Goal: Task Accomplishment & Management: Complete application form

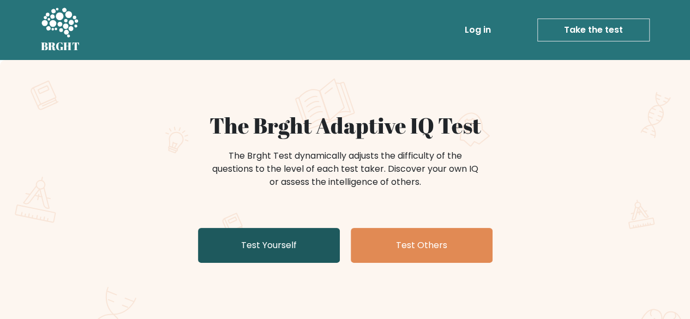
click at [290, 249] on link "Test Yourself" at bounding box center [269, 245] width 142 height 35
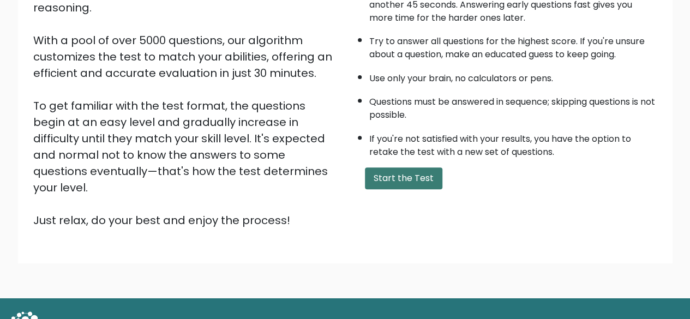
click at [403, 171] on button "Start the Test" at bounding box center [403, 178] width 77 height 22
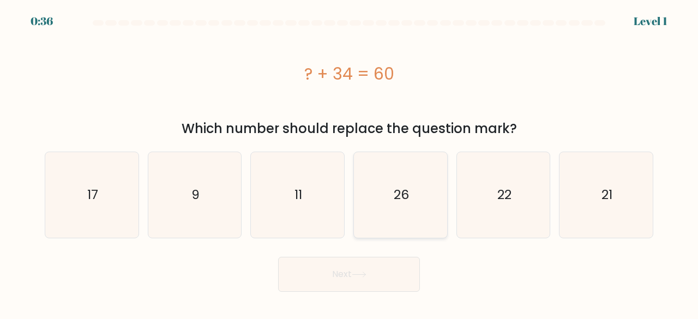
click at [398, 170] on icon "26" at bounding box center [401, 195] width 86 height 86
click at [350, 163] on input "d. 26" at bounding box center [349, 161] width 1 height 3
radio input "true"
click at [352, 274] on button "Next" at bounding box center [349, 274] width 142 height 35
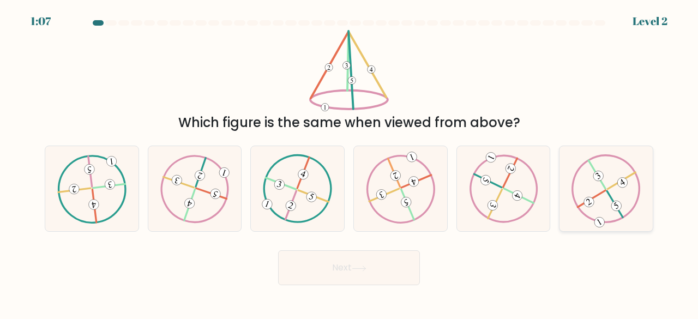
click at [604, 208] on icon at bounding box center [606, 188] width 69 height 68
click at [350, 163] on input "f." at bounding box center [349, 161] width 1 height 3
radio input "true"
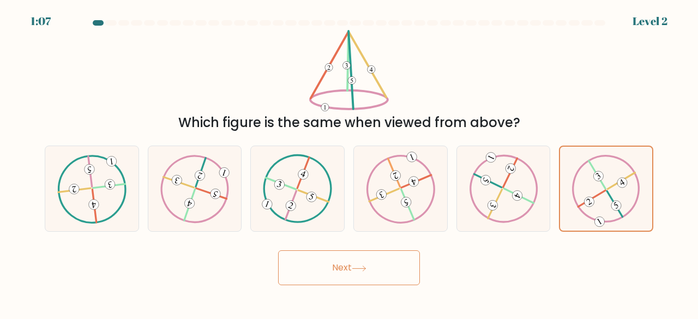
click at [375, 281] on button "Next" at bounding box center [349, 267] width 142 height 35
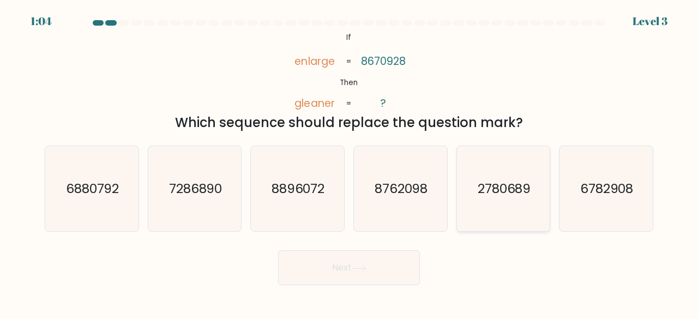
click at [484, 177] on icon "2780689" at bounding box center [504, 189] width 86 height 86
click at [350, 163] on input "e. 2780689" at bounding box center [349, 161] width 1 height 3
radio input "true"
click at [399, 268] on button "Next" at bounding box center [349, 267] width 142 height 35
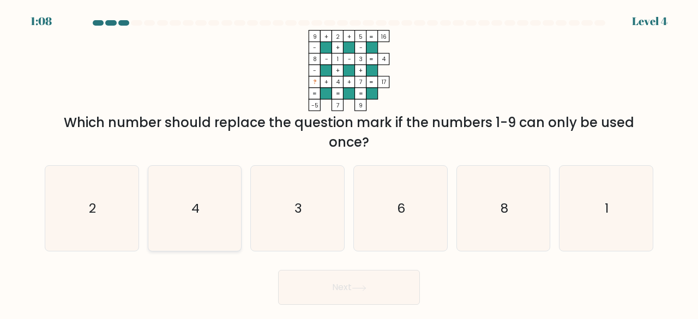
click at [220, 201] on icon "4" at bounding box center [195, 209] width 86 height 86
click at [349, 163] on input "b. 4" at bounding box center [349, 161] width 1 height 3
radio input "true"
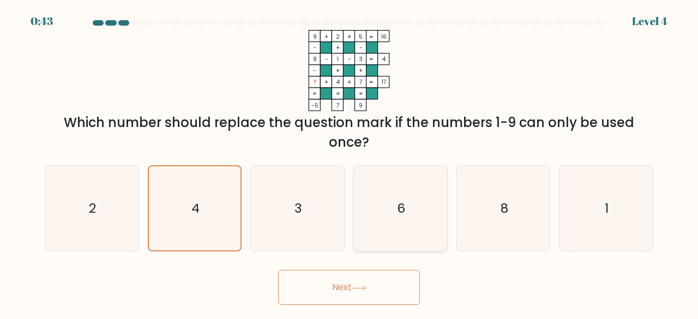
click at [402, 233] on icon "6" at bounding box center [401, 209] width 86 height 86
click at [350, 163] on input "d. 6" at bounding box center [349, 161] width 1 height 3
radio input "true"
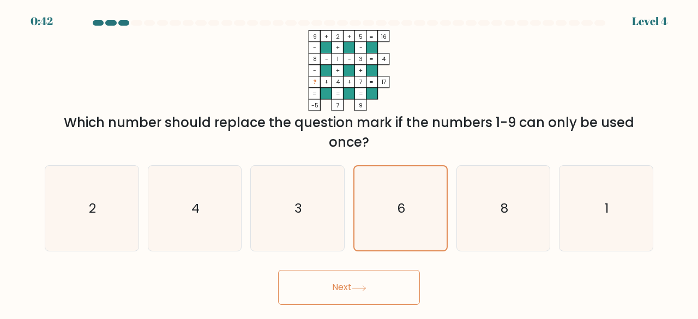
click at [386, 274] on button "Next" at bounding box center [349, 287] width 142 height 35
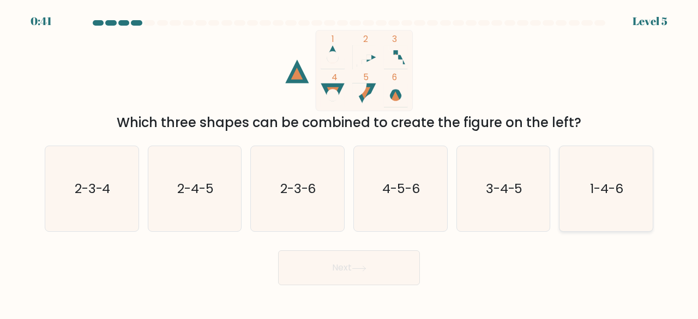
click at [647, 195] on icon "1-4-6" at bounding box center [606, 189] width 86 height 86
click at [350, 163] on input "f. 1-4-6" at bounding box center [349, 161] width 1 height 3
radio input "true"
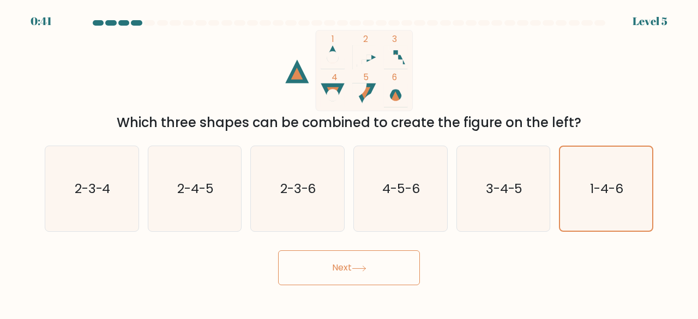
click at [331, 272] on button "Next" at bounding box center [349, 267] width 142 height 35
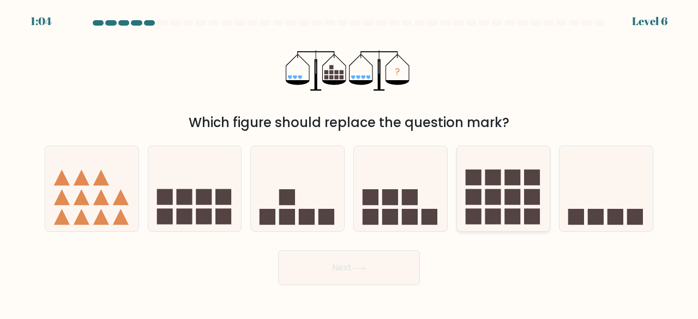
click at [497, 193] on rect at bounding box center [493, 197] width 16 height 16
click at [350, 163] on input "e." at bounding box center [349, 161] width 1 height 3
radio input "true"
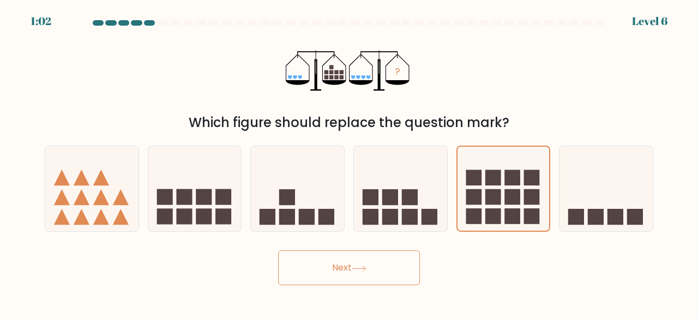
click at [364, 271] on icon at bounding box center [359, 269] width 15 height 6
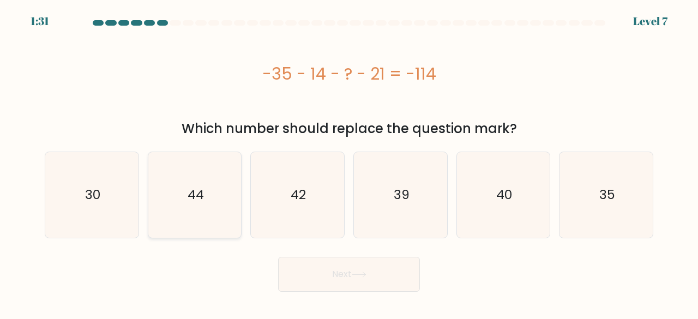
click at [233, 194] on icon "44" at bounding box center [195, 195] width 86 height 86
click at [349, 163] on input "b. 44" at bounding box center [349, 161] width 1 height 3
radio input "true"
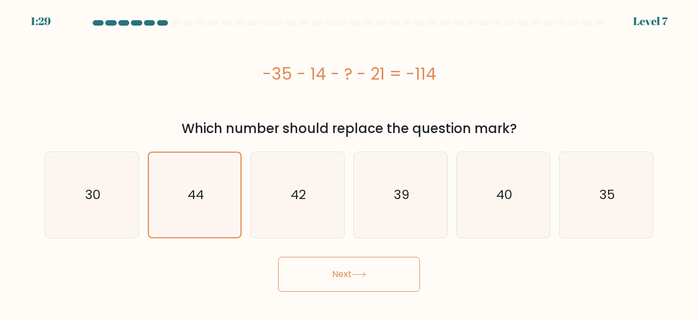
click at [311, 277] on button "Next" at bounding box center [349, 274] width 142 height 35
click at [333, 277] on button "Next" at bounding box center [349, 274] width 142 height 35
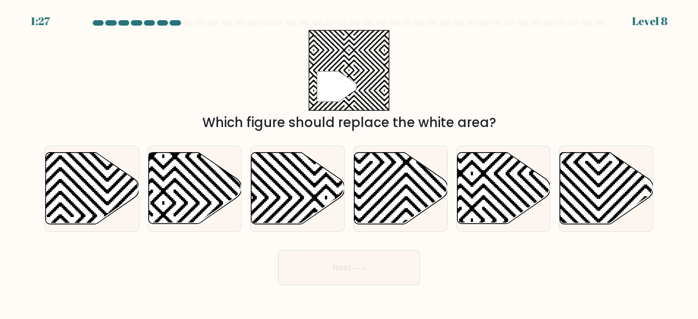
click at [333, 277] on button "Next" at bounding box center [349, 267] width 142 height 35
click at [487, 278] on div "Next" at bounding box center [349, 265] width 622 height 40
click at [300, 205] on icon at bounding box center [297, 188] width 93 height 71
click at [349, 163] on input "c." at bounding box center [349, 161] width 1 height 3
radio input "true"
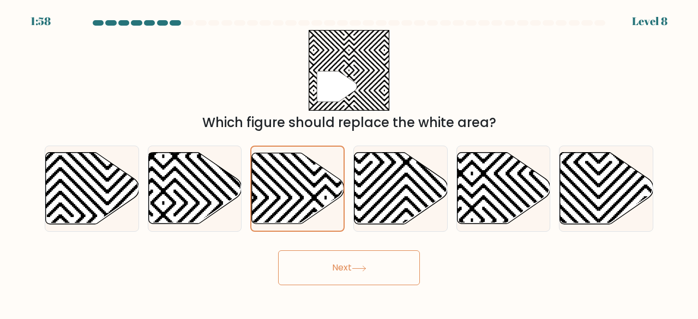
click at [340, 265] on button "Next" at bounding box center [349, 267] width 142 height 35
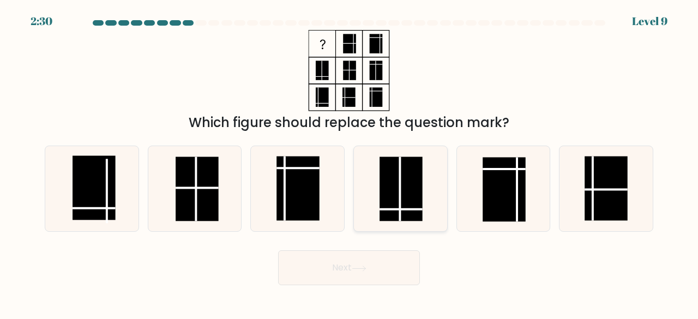
click at [395, 201] on rect at bounding box center [401, 189] width 43 height 64
click at [350, 163] on input "d." at bounding box center [349, 161] width 1 height 3
radio input "true"
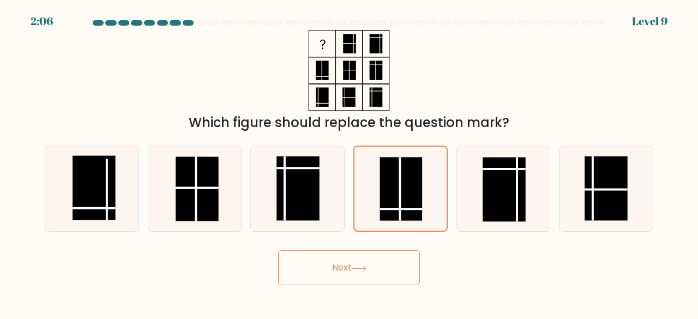
click at [356, 261] on button "Next" at bounding box center [349, 267] width 142 height 35
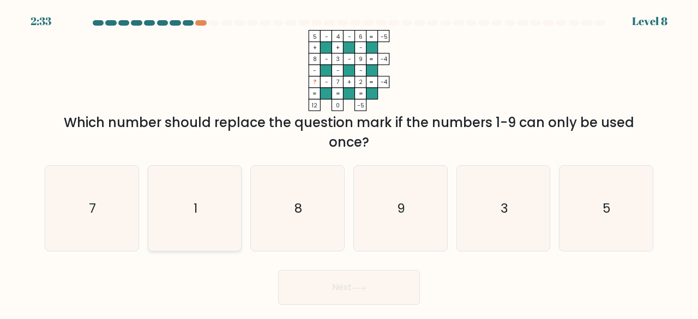
click at [191, 205] on icon "1" at bounding box center [195, 209] width 86 height 86
click at [349, 163] on input "b. 1" at bounding box center [349, 161] width 1 height 3
radio input "true"
click at [348, 281] on button "Next" at bounding box center [349, 287] width 142 height 35
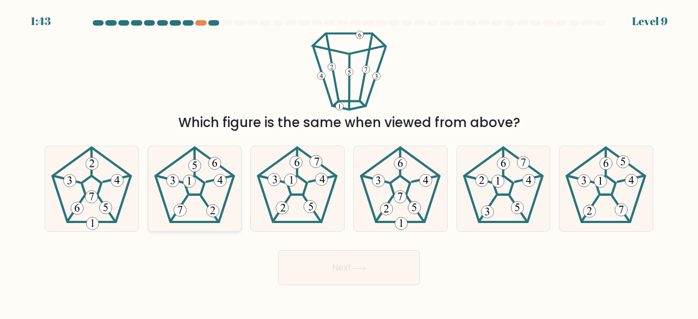
click at [226, 177] on 26 at bounding box center [220, 179] width 27 height 6
click at [349, 163] on input "b." at bounding box center [349, 161] width 1 height 3
radio input "true"
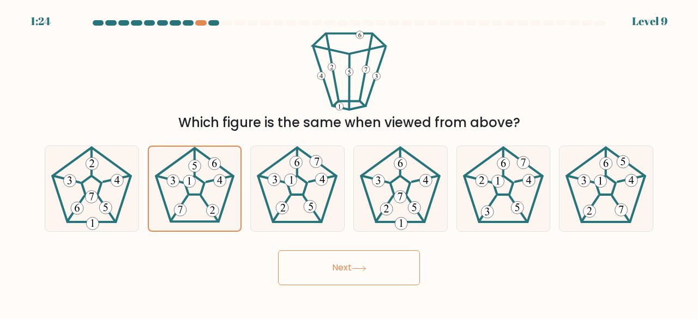
click at [344, 269] on button "Next" at bounding box center [349, 267] width 142 height 35
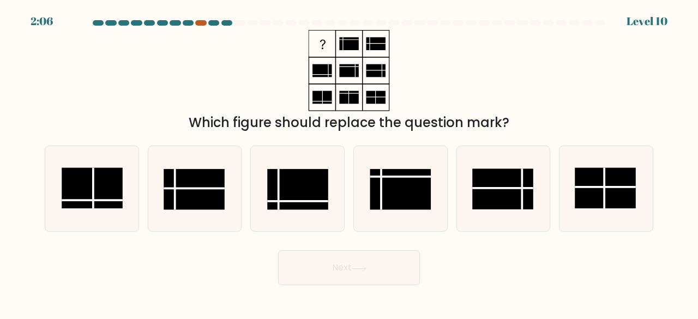
click at [196, 21] on div at bounding box center [200, 22] width 11 height 5
click at [283, 199] on rect at bounding box center [298, 189] width 61 height 41
click at [349, 163] on input "c." at bounding box center [349, 161] width 1 height 3
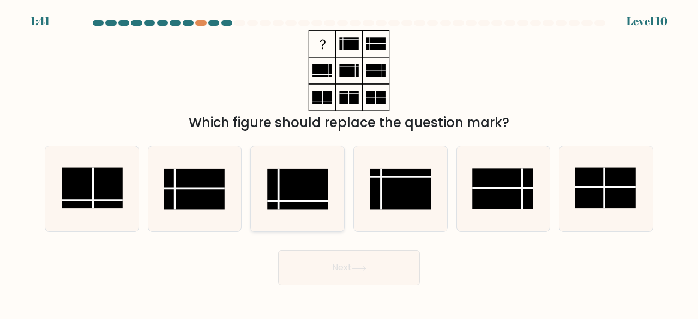
radio input "true"
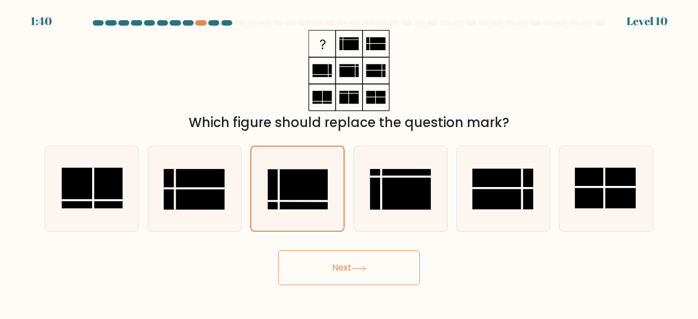
click at [342, 259] on button "Next" at bounding box center [349, 267] width 142 height 35
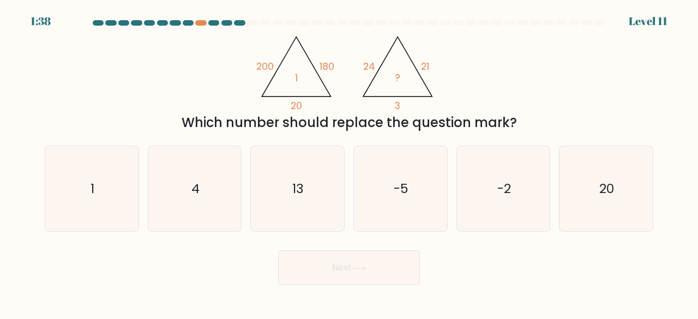
click at [358, 262] on button "Next" at bounding box center [349, 267] width 142 height 35
click at [386, 33] on icon "@import url('https://fonts.googleapis.com/css?family=Abril+Fatface:400,100,100i…" at bounding box center [349, 70] width 187 height 81
click at [506, 63] on div "@import url('https://fonts.googleapis.com/css?family=Abril+Fatface:400,100,100i…" at bounding box center [349, 81] width 622 height 103
click at [107, 220] on icon "1" at bounding box center [92, 189] width 86 height 86
click at [349, 163] on input "a. 1" at bounding box center [349, 161] width 1 height 3
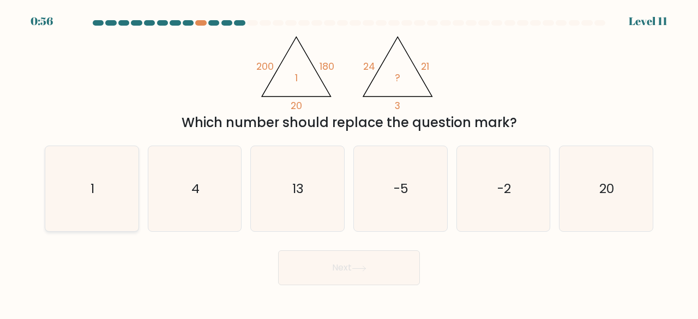
radio input "true"
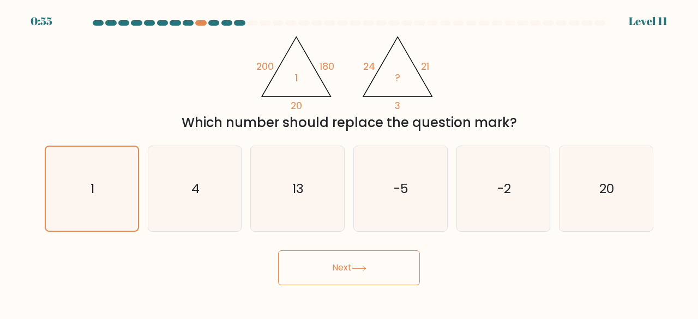
click at [302, 274] on button "Next" at bounding box center [349, 267] width 142 height 35
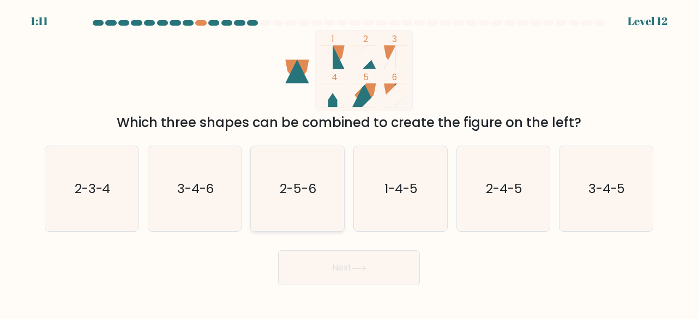
click at [290, 196] on text "2-5-6" at bounding box center [298, 188] width 37 height 18
click at [349, 163] on input "c. 2-5-6" at bounding box center [349, 161] width 1 height 3
radio input "true"
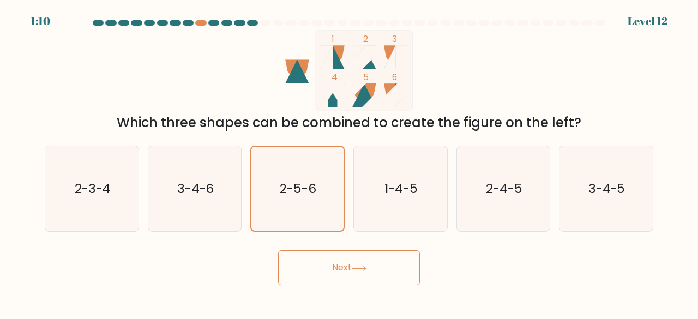
click at [348, 266] on button "Next" at bounding box center [349, 267] width 142 height 35
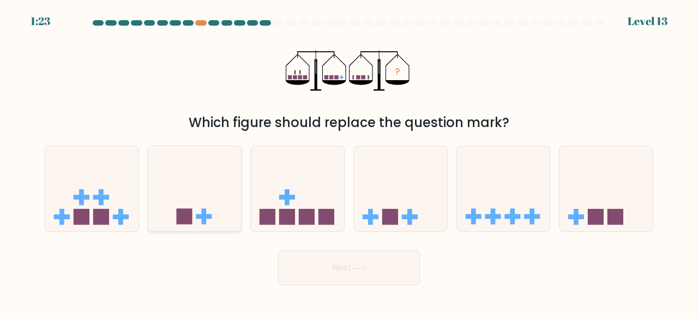
click at [195, 199] on icon at bounding box center [194, 188] width 93 height 77
click at [349, 163] on input "b." at bounding box center [349, 161] width 1 height 3
radio input "true"
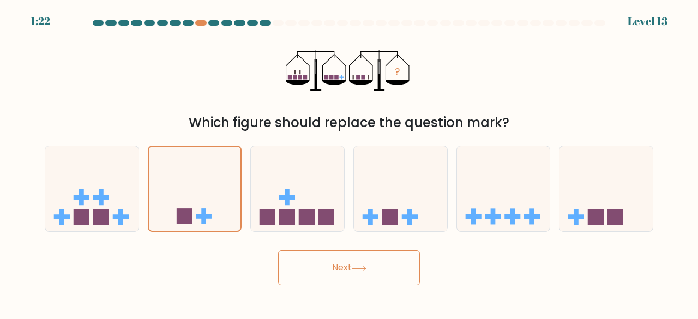
click at [327, 266] on button "Next" at bounding box center [349, 267] width 142 height 35
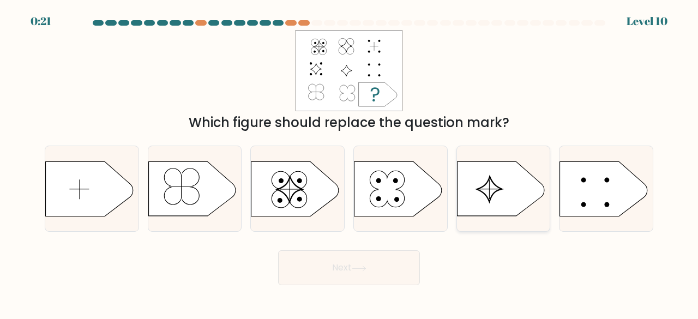
click at [488, 200] on icon at bounding box center [489, 189] width 25 height 25
click at [350, 163] on input "e." at bounding box center [349, 161] width 1 height 3
radio input "true"
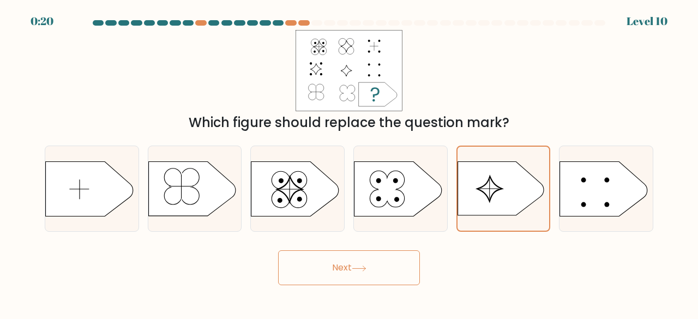
click at [350, 267] on button "Next" at bounding box center [349, 267] width 142 height 35
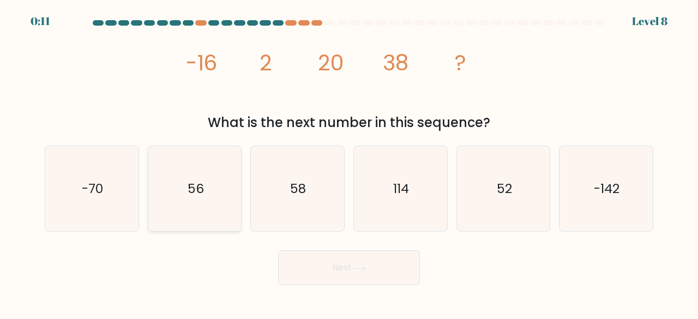
click at [218, 184] on icon "56" at bounding box center [195, 189] width 86 height 86
click at [349, 163] on input "b. 56" at bounding box center [349, 161] width 1 height 3
radio input "true"
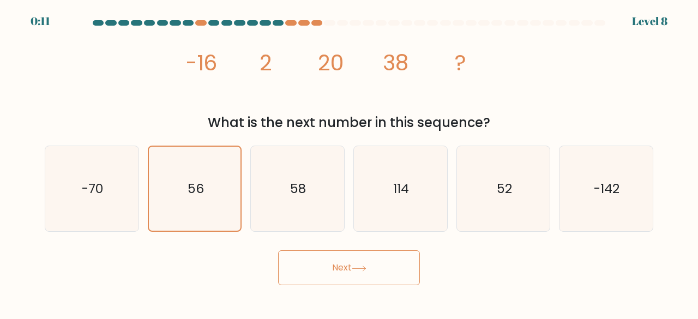
click at [332, 263] on button "Next" at bounding box center [349, 267] width 142 height 35
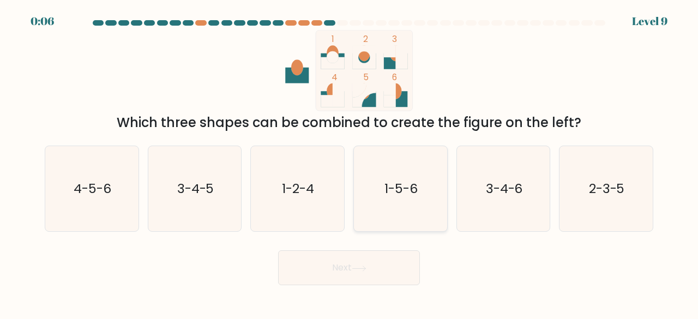
click at [381, 211] on icon "1-5-6" at bounding box center [401, 189] width 86 height 86
click at [350, 163] on input "d. 1-5-6" at bounding box center [349, 161] width 1 height 3
radio input "true"
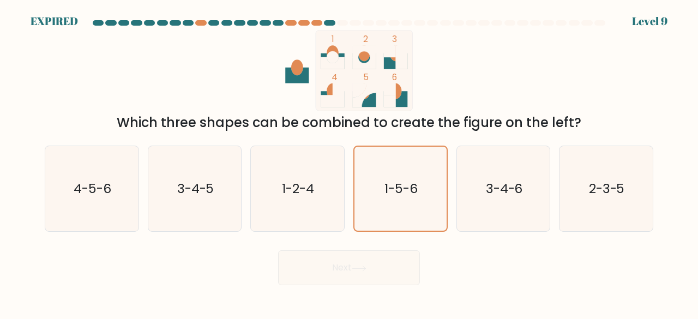
click at [382, 272] on div "Next" at bounding box center [349, 265] width 622 height 40
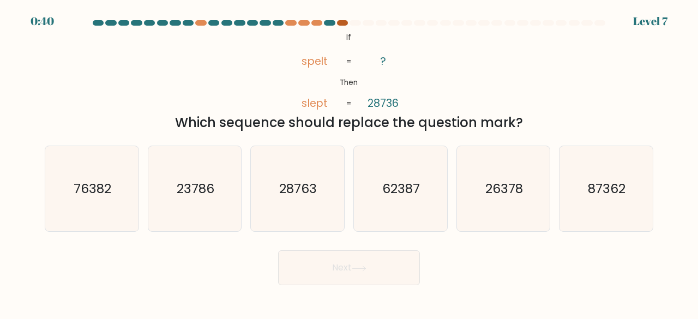
click at [343, 20] on div at bounding box center [342, 22] width 11 height 5
click at [188, 197] on text "23786" at bounding box center [196, 188] width 38 height 18
click at [349, 163] on input "b. 23786" at bounding box center [349, 161] width 1 height 3
radio input "true"
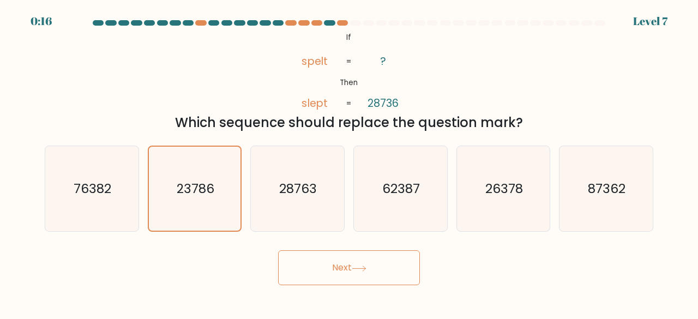
click at [317, 277] on button "Next" at bounding box center [349, 267] width 142 height 35
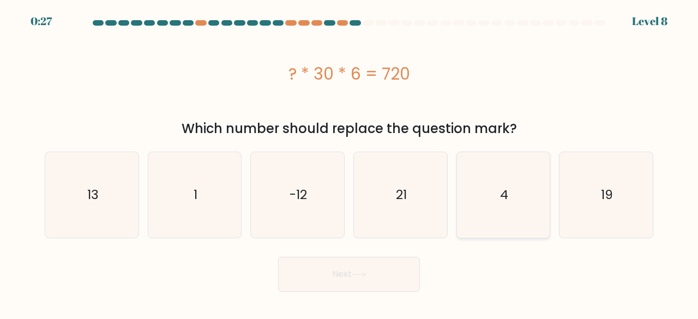
click at [492, 222] on icon "4" at bounding box center [504, 195] width 86 height 86
click at [350, 163] on input "e. 4" at bounding box center [349, 161] width 1 height 3
radio input "true"
click at [390, 266] on button "Next" at bounding box center [349, 274] width 142 height 35
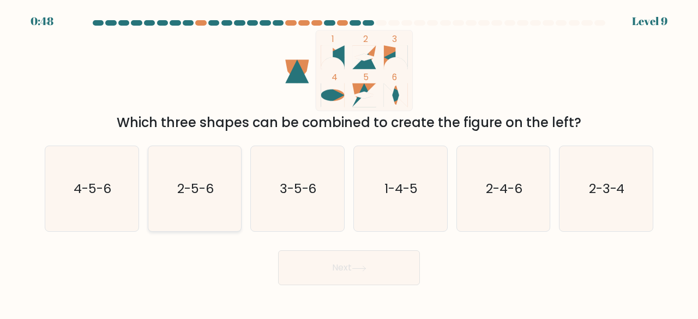
click at [175, 192] on icon "2-5-6" at bounding box center [195, 189] width 86 height 86
click at [349, 163] on input "b. 2-5-6" at bounding box center [349, 161] width 1 height 3
radio input "true"
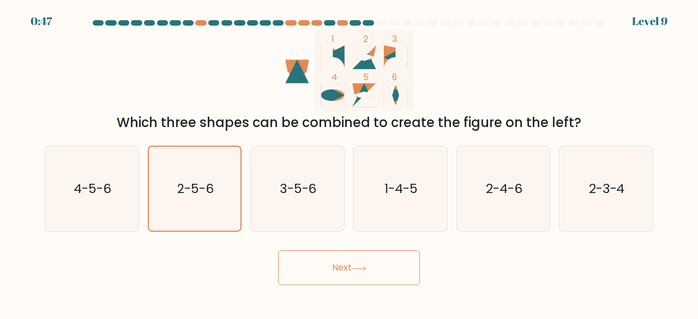
click at [311, 268] on button "Next" at bounding box center [349, 267] width 142 height 35
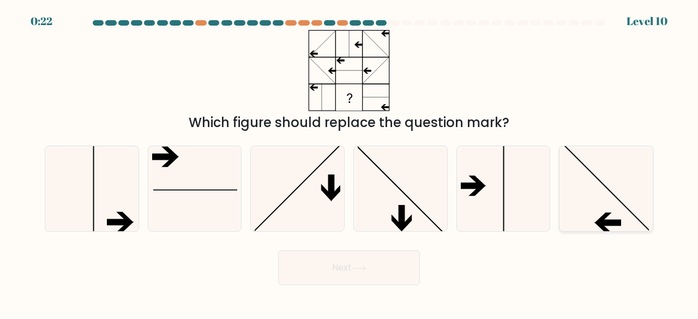
click at [601, 178] on icon at bounding box center [606, 189] width 86 height 86
click at [350, 163] on input "f." at bounding box center [349, 161] width 1 height 3
radio input "true"
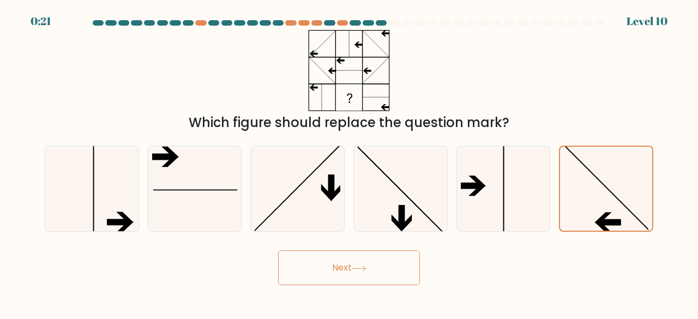
click at [395, 271] on button "Next" at bounding box center [349, 267] width 142 height 35
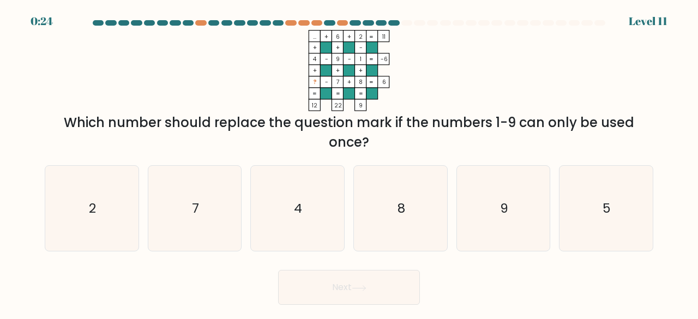
click at [653, 195] on div "f. 5" at bounding box center [606, 208] width 103 height 87
click at [619, 209] on icon "5" at bounding box center [606, 209] width 86 height 86
click at [350, 163] on input "f. 5" at bounding box center [349, 161] width 1 height 3
radio input "true"
click at [369, 302] on button "Next" at bounding box center [349, 287] width 142 height 35
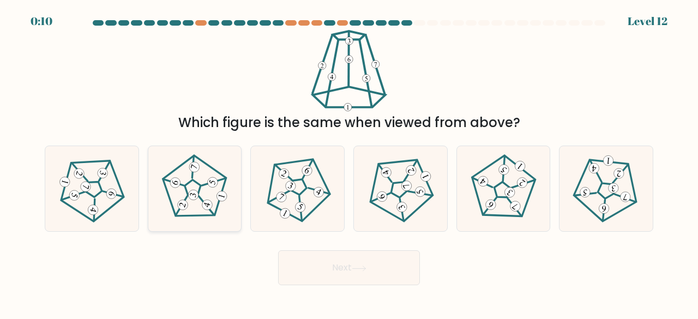
click at [188, 201] on icon at bounding box center [194, 188] width 68 height 68
click at [349, 163] on input "b." at bounding box center [349, 161] width 1 height 3
radio input "true"
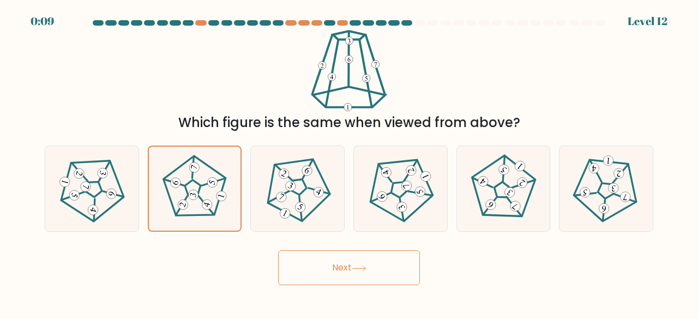
click at [322, 265] on button "Next" at bounding box center [349, 267] width 142 height 35
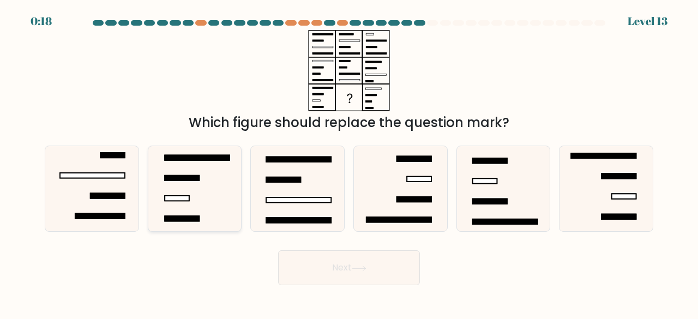
click at [203, 190] on icon at bounding box center [195, 189] width 86 height 86
click at [349, 163] on input "b." at bounding box center [349, 161] width 1 height 3
radio input "true"
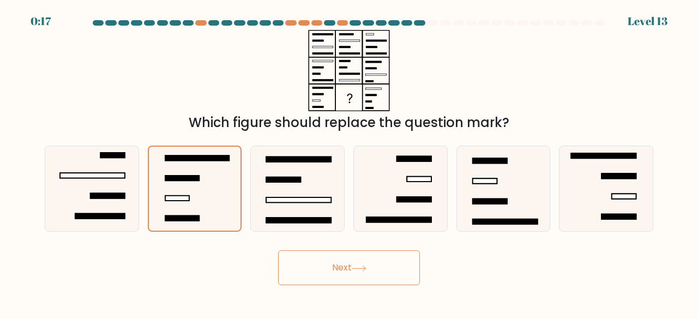
click at [280, 241] on form at bounding box center [349, 152] width 698 height 265
click at [305, 261] on button "Next" at bounding box center [349, 267] width 142 height 35
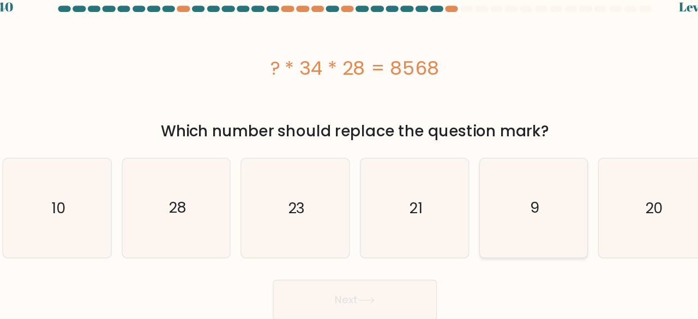
click at [528, 197] on icon "9" at bounding box center [504, 195] width 86 height 86
click at [350, 163] on input "e. 9" at bounding box center [349, 161] width 1 height 3
radio input "true"
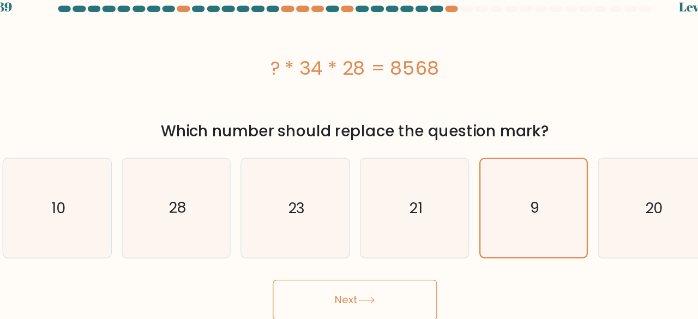
click at [350, 274] on button "Next" at bounding box center [349, 274] width 142 height 35
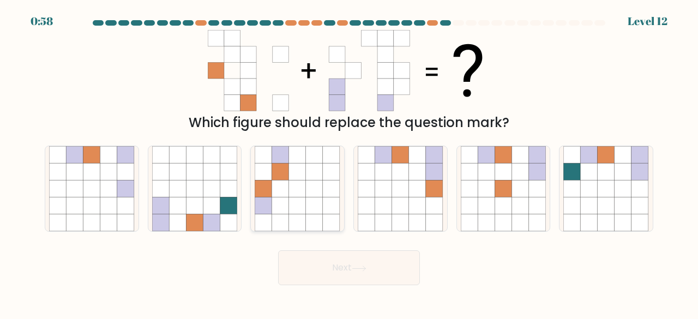
click at [293, 187] on icon at bounding box center [297, 189] width 17 height 17
click at [349, 163] on input "c." at bounding box center [349, 161] width 1 height 3
radio input "true"
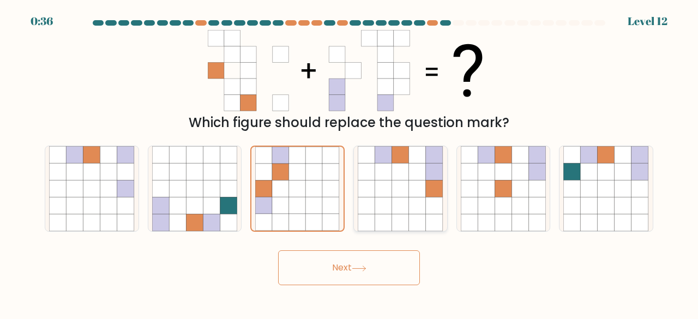
click at [405, 182] on icon at bounding box center [400, 189] width 17 height 17
click at [350, 163] on input "d." at bounding box center [349, 161] width 1 height 3
radio input "true"
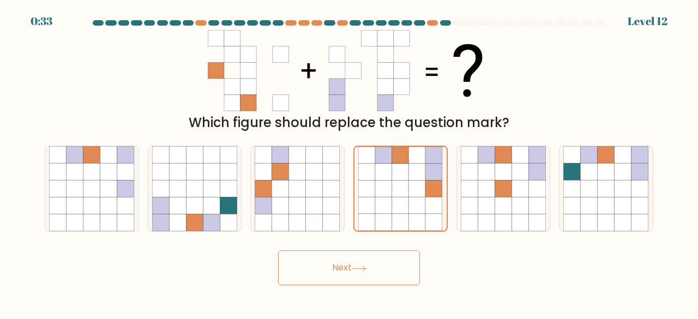
click at [352, 266] on button "Next" at bounding box center [349, 267] width 142 height 35
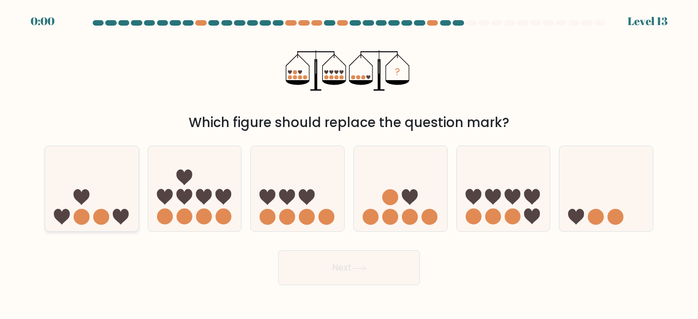
click at [112, 212] on icon at bounding box center [91, 188] width 93 height 77
click at [349, 163] on input "a." at bounding box center [349, 161] width 1 height 3
radio input "true"
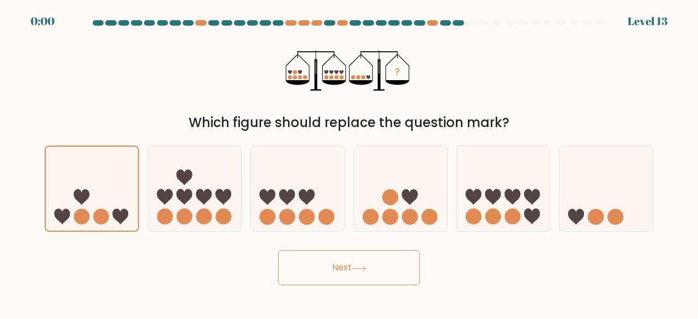
click at [327, 285] on body "0:00 Level 13" at bounding box center [349, 159] width 698 height 319
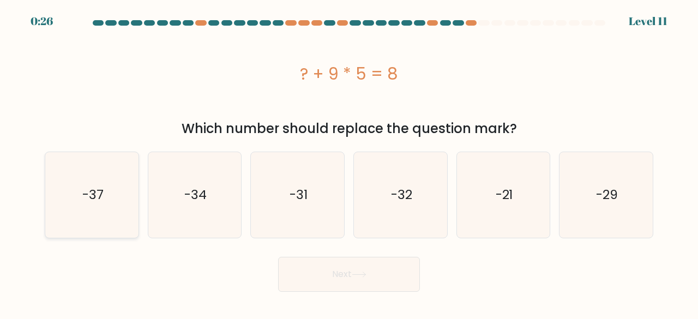
click at [130, 203] on icon "-37" at bounding box center [92, 195] width 86 height 86
click at [349, 163] on input "a. -37" at bounding box center [349, 161] width 1 height 3
radio input "true"
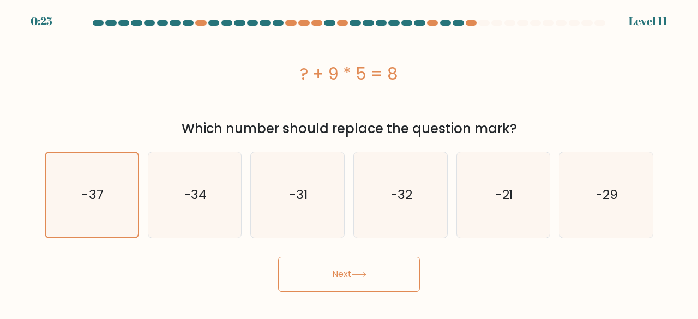
click at [339, 272] on button "Next" at bounding box center [349, 274] width 142 height 35
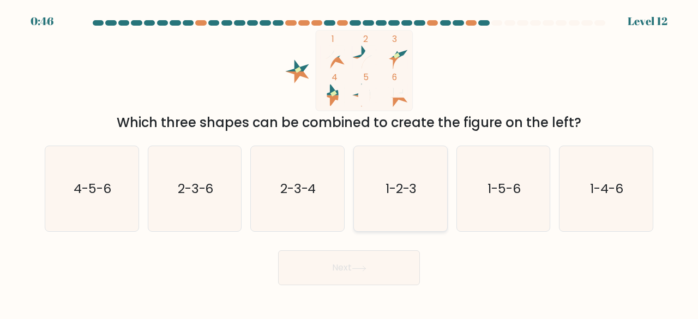
click at [406, 164] on icon "1-2-3" at bounding box center [401, 189] width 86 height 86
click at [350, 163] on input "d. 1-2-3" at bounding box center [349, 161] width 1 height 3
radio input "true"
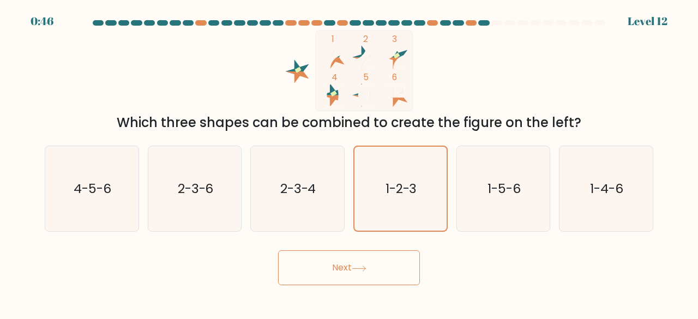
click at [396, 261] on button "Next" at bounding box center [349, 267] width 142 height 35
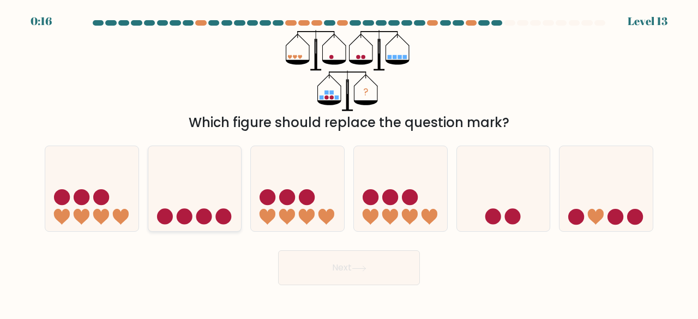
click at [221, 218] on circle at bounding box center [223, 217] width 16 height 16
click at [349, 163] on input "b." at bounding box center [349, 161] width 1 height 3
radio input "true"
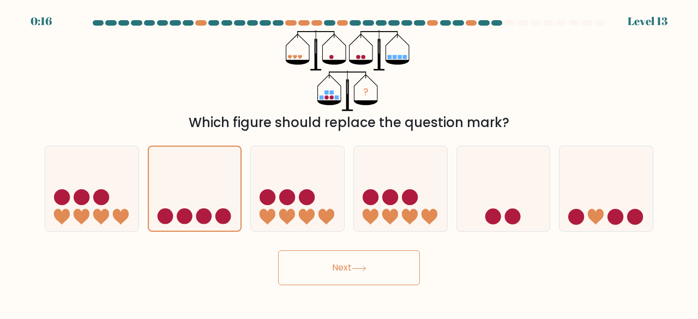
click at [341, 274] on button "Next" at bounding box center [349, 267] width 142 height 35
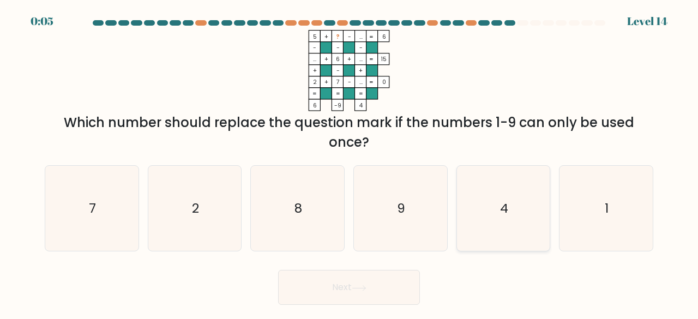
click at [491, 181] on icon "4" at bounding box center [504, 209] width 86 height 86
click at [350, 163] on input "e. 4" at bounding box center [349, 161] width 1 height 3
radio input "true"
click at [397, 281] on button "Next" at bounding box center [349, 287] width 142 height 35
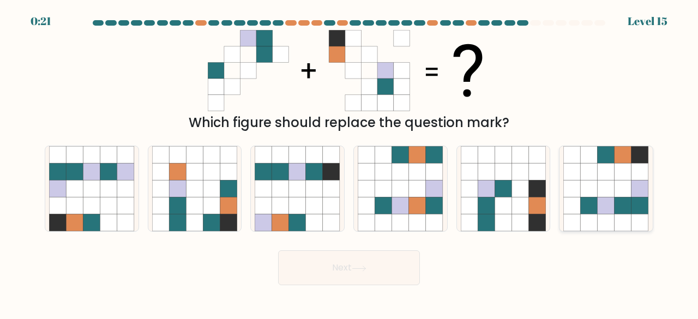
click at [592, 177] on icon at bounding box center [589, 171] width 17 height 17
click at [350, 163] on input "f." at bounding box center [349, 161] width 1 height 3
radio input "true"
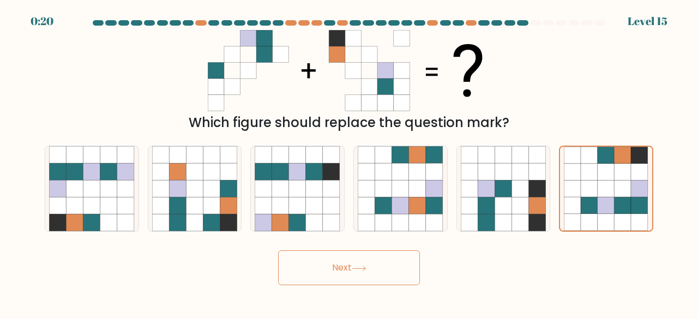
click at [376, 267] on button "Next" at bounding box center [349, 267] width 142 height 35
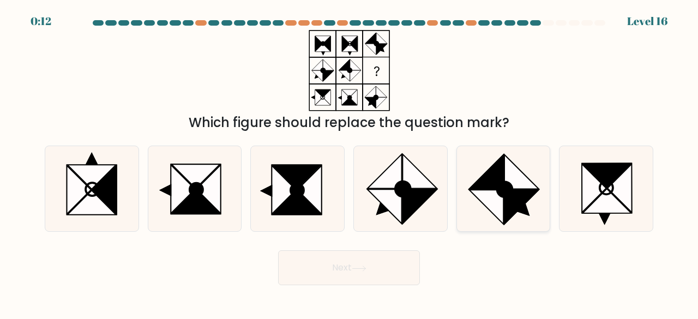
click at [500, 188] on ellipse at bounding box center [505, 190] width 22 height 22
click at [350, 163] on input "e." at bounding box center [349, 161] width 1 height 3
radio input "true"
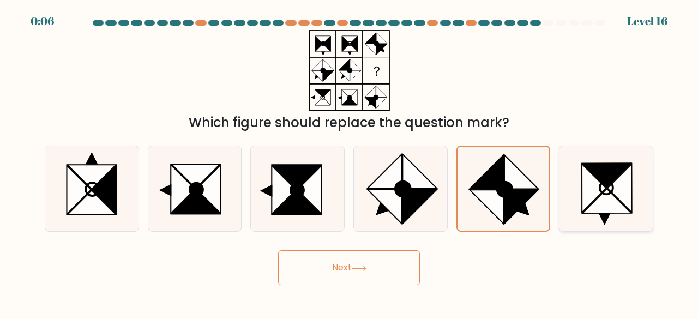
click at [594, 194] on icon at bounding box center [595, 188] width 25 height 49
click at [350, 163] on input "f." at bounding box center [349, 161] width 1 height 3
radio input "true"
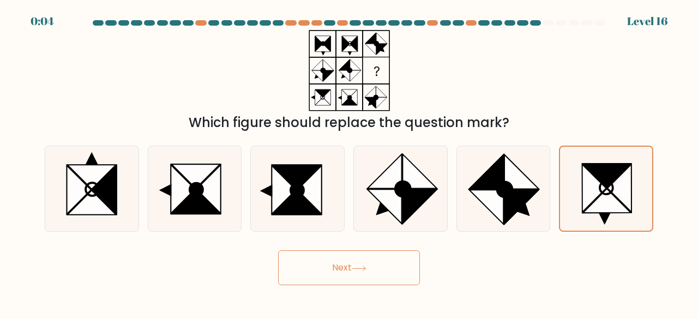
click at [375, 264] on button "Next" at bounding box center [349, 267] width 142 height 35
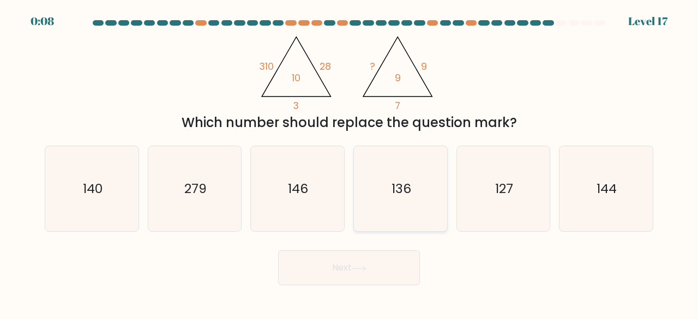
click at [411, 202] on icon "136" at bounding box center [401, 189] width 86 height 86
click at [350, 163] on input "d. 136" at bounding box center [349, 161] width 1 height 3
radio input "true"
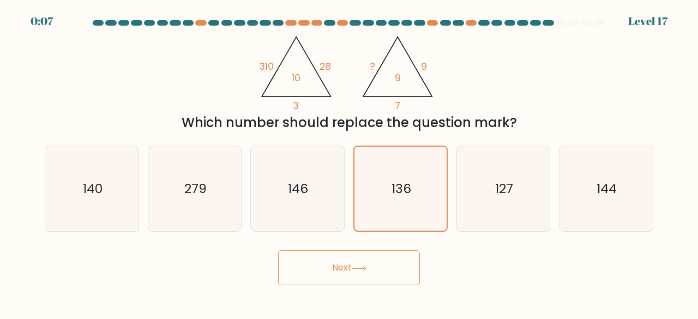
click at [397, 260] on button "Next" at bounding box center [349, 267] width 142 height 35
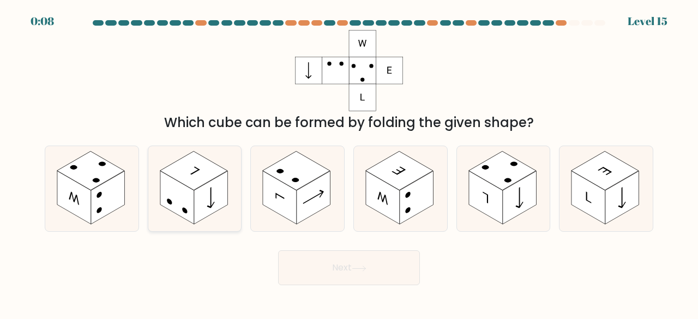
click at [192, 184] on rect at bounding box center [194, 170] width 68 height 39
click at [349, 163] on input "b." at bounding box center [349, 161] width 1 height 3
radio input "true"
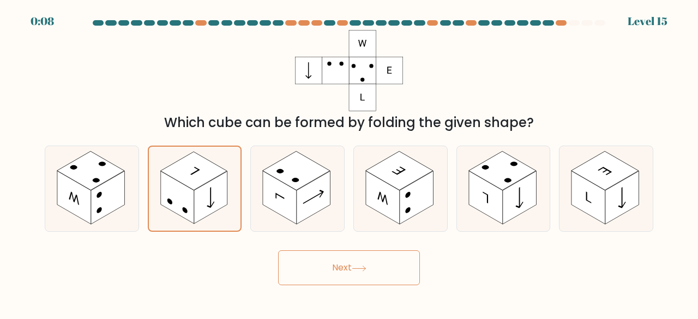
click at [357, 275] on button "Next" at bounding box center [349, 267] width 142 height 35
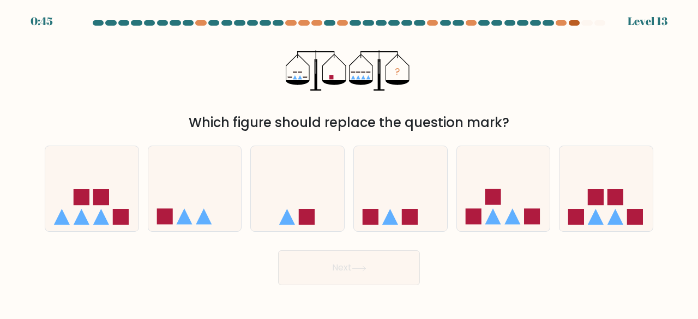
click at [577, 20] on div at bounding box center [574, 22] width 11 height 5
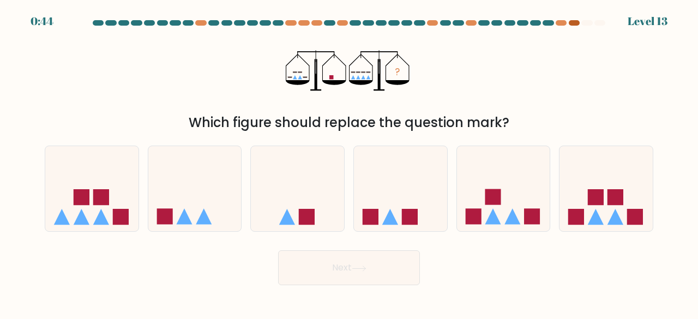
click at [577, 20] on div at bounding box center [574, 22] width 11 height 5
click at [201, 207] on icon at bounding box center [194, 188] width 93 height 77
click at [349, 163] on input "b." at bounding box center [349, 161] width 1 height 3
radio input "true"
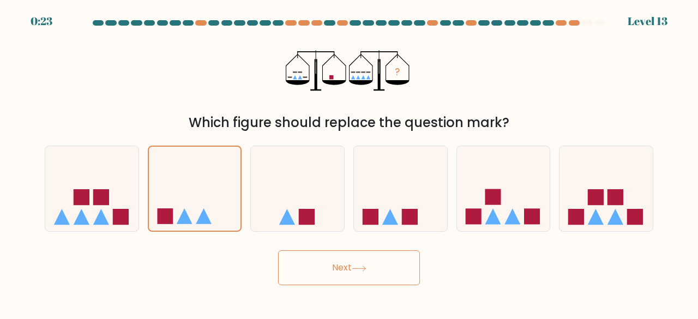
click at [328, 260] on button "Next" at bounding box center [349, 267] width 142 height 35
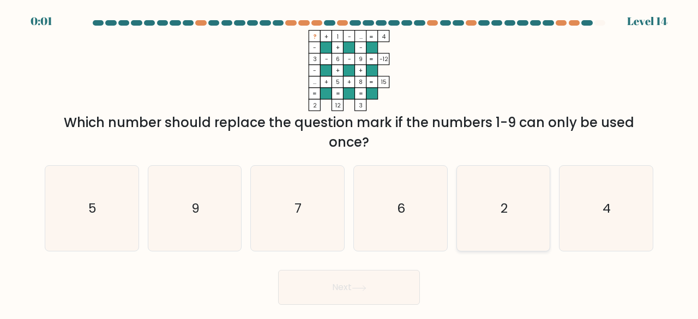
click at [524, 198] on icon "2" at bounding box center [504, 209] width 86 height 86
click at [350, 163] on input "e. 2" at bounding box center [349, 161] width 1 height 3
radio input "true"
click at [622, 210] on icon "4" at bounding box center [606, 209] width 86 height 86
click at [350, 163] on input "f. 4" at bounding box center [349, 161] width 1 height 3
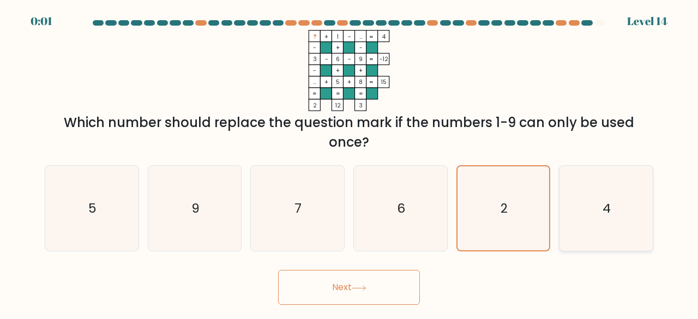
radio input "true"
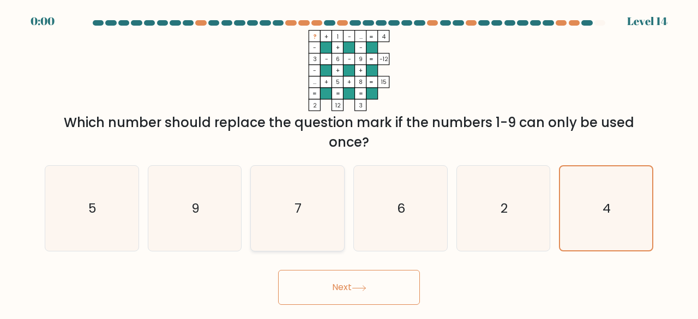
click at [316, 225] on icon "7" at bounding box center [298, 209] width 86 height 86
click at [349, 163] on input "c. 7" at bounding box center [349, 161] width 1 height 3
radio input "true"
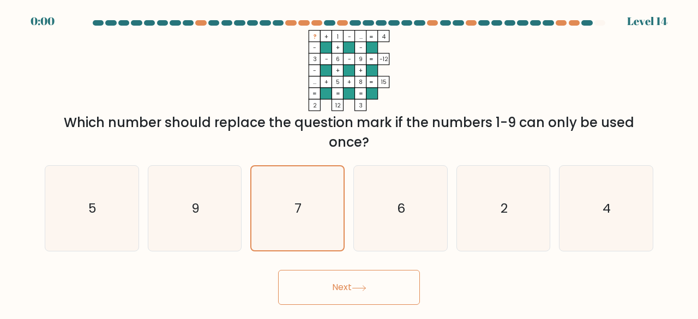
click at [340, 278] on button "Next" at bounding box center [349, 287] width 142 height 35
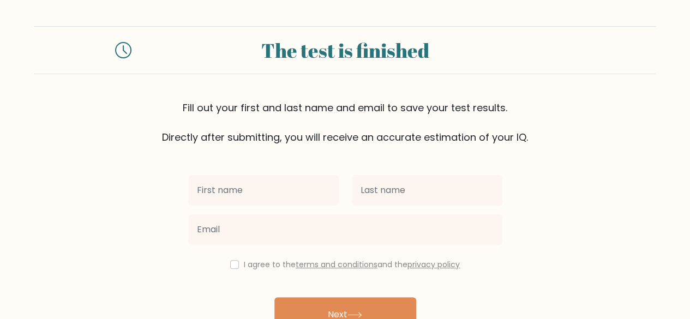
scroll to position [63, 0]
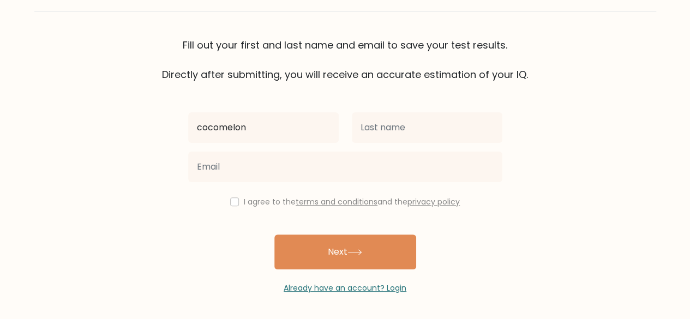
type input "cocomelon"
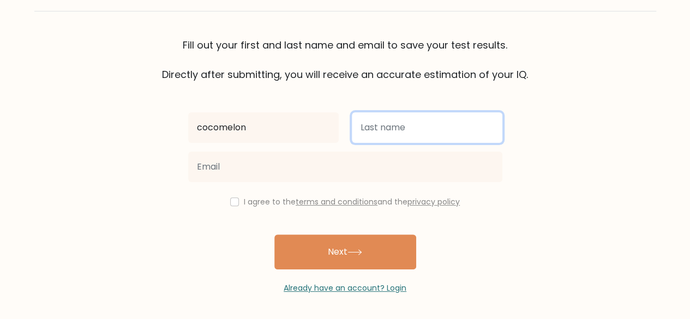
click at [400, 136] on input "text" at bounding box center [427, 127] width 151 height 31
type input "hawking"
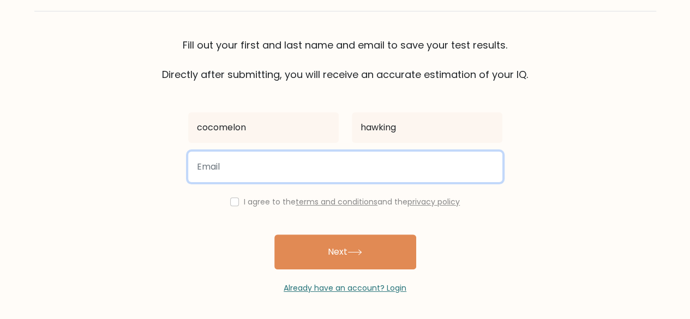
click at [401, 163] on input "email" at bounding box center [345, 167] width 314 height 31
type input "[EMAIL_ADDRESS][DOMAIN_NAME]"
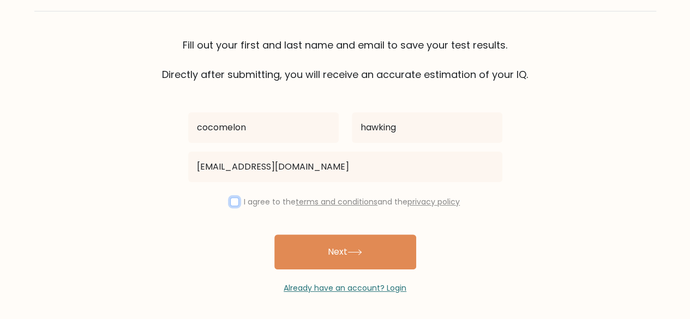
click at [233, 203] on input "checkbox" at bounding box center [234, 201] width 9 height 9
checkbox input "true"
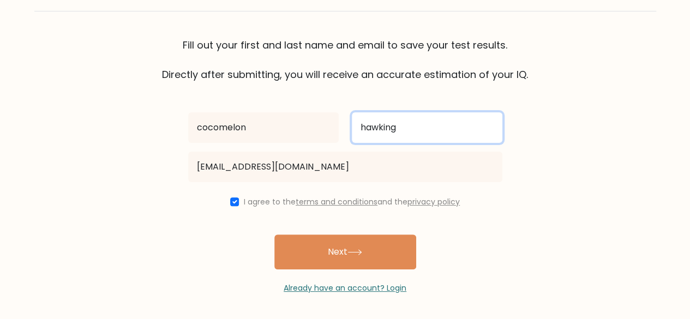
click at [388, 135] on input "hawking" at bounding box center [427, 127] width 151 height 31
type input "[PERSON_NAME]"
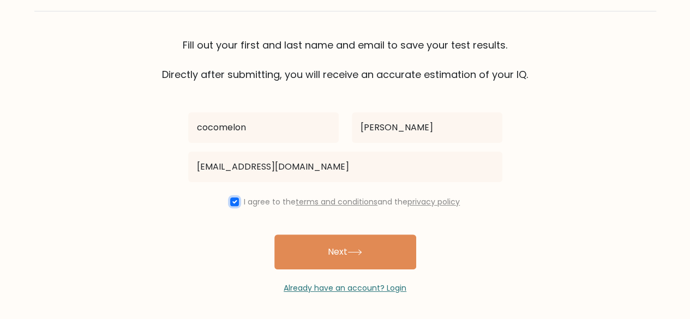
click at [232, 201] on input "checkbox" at bounding box center [234, 201] width 9 height 9
click at [238, 201] on div "I agree to the terms and conditions and the privacy policy" at bounding box center [345, 201] width 327 height 13
click at [231, 205] on input "checkbox" at bounding box center [234, 201] width 9 height 9
checkbox input "true"
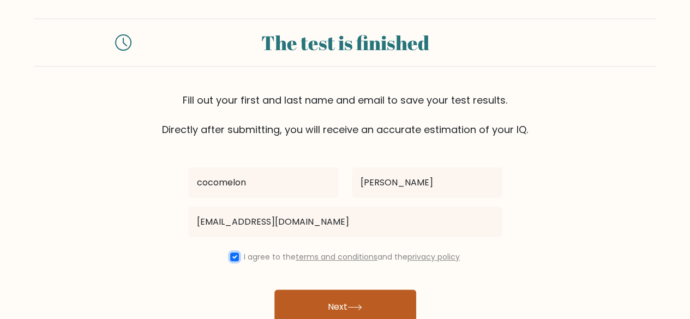
scroll to position [7, 0]
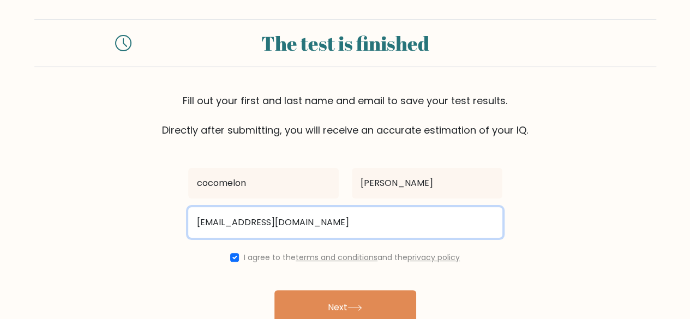
click at [254, 229] on input "[EMAIL_ADDRESS][DOMAIN_NAME]" at bounding box center [345, 222] width 314 height 31
click at [388, 232] on input "[EMAIL_ADDRESS][DOMAIN_NAME]" at bounding box center [345, 222] width 314 height 31
click at [388, 232] on input "email" at bounding box center [345, 222] width 314 height 31
type input "[PERSON_NAME][EMAIL_ADDRESS][DOMAIN_NAME]"
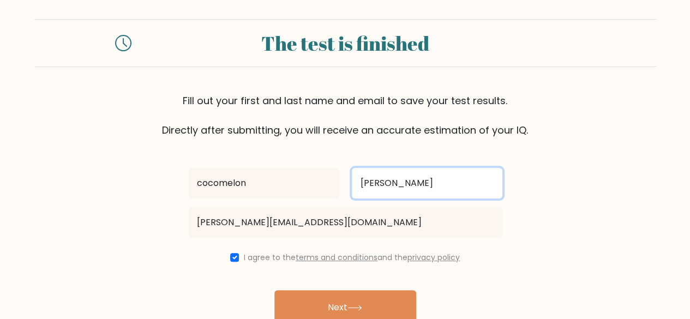
click at [392, 175] on input "[PERSON_NAME]" at bounding box center [427, 183] width 151 height 31
type input "haw"
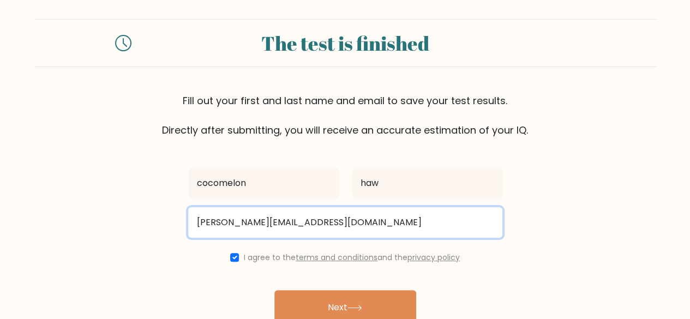
click at [259, 226] on input "[PERSON_NAME][EMAIL_ADDRESS][DOMAIN_NAME]" at bounding box center [345, 222] width 314 height 31
type input "@[DOMAIN_NAME]"
click at [310, 219] on input "email" at bounding box center [345, 222] width 314 height 31
click at [245, 229] on input "[EMAIL_ADDRESS][DOMAIN_NAME]" at bounding box center [345, 222] width 314 height 31
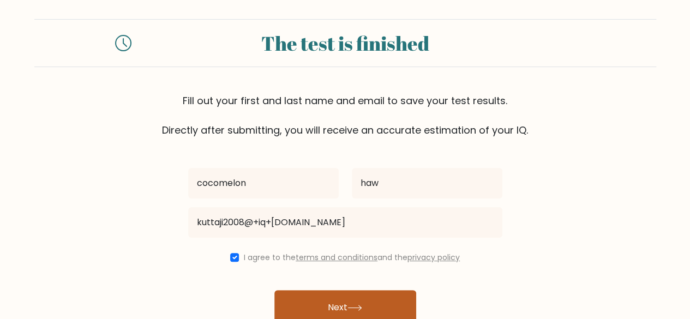
click at [381, 306] on button "Next" at bounding box center [345, 307] width 142 height 35
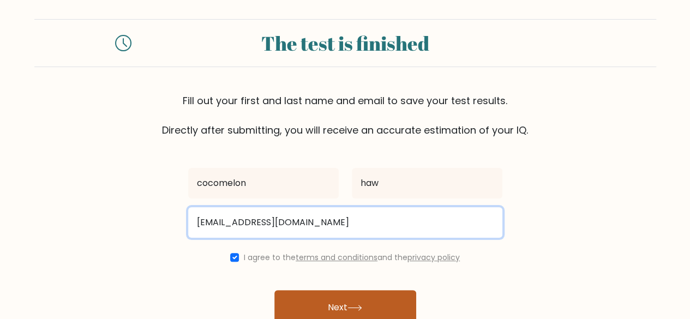
type input "[EMAIL_ADDRESS][DOMAIN_NAME]"
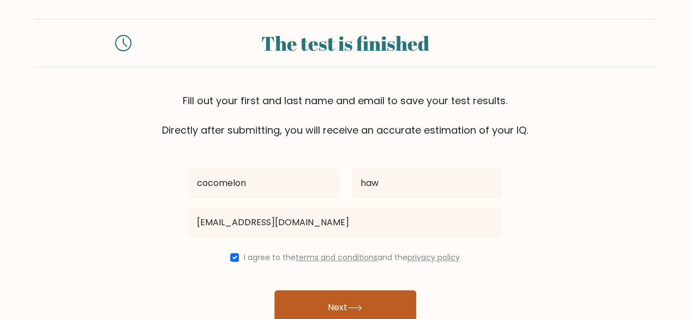
click at [374, 306] on button "Next" at bounding box center [345, 307] width 142 height 35
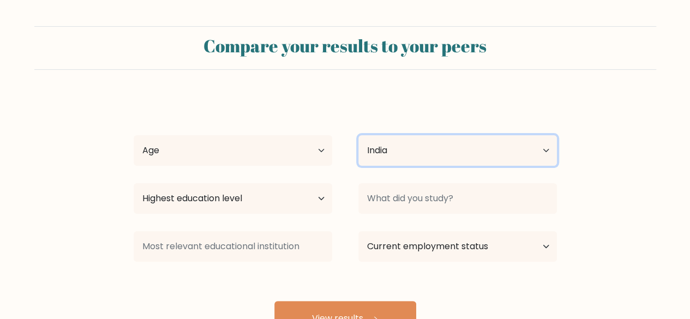
click at [395, 139] on select "Country [GEOGRAPHIC_DATA] [GEOGRAPHIC_DATA] [GEOGRAPHIC_DATA] [US_STATE] [GEOGR…" at bounding box center [457, 150] width 199 height 31
select select "TW"
click at [358, 135] on select "Country Afghanistan Albania Algeria American Samoa Andorra Angola Anguilla Anta…" at bounding box center [457, 150] width 199 height 31
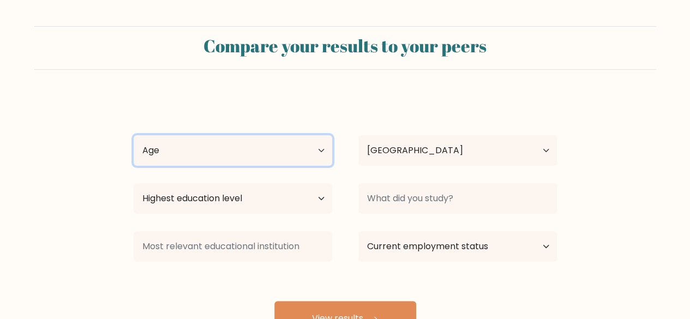
click at [307, 154] on select "Age Under 18 years old 18-24 years old 25-34 years old 35-44 years old 45-54 ye…" at bounding box center [233, 150] width 199 height 31
select select "min_18"
click at [134, 135] on select "Age Under 18 years old 18-24 years old 25-34 years old 35-44 years old 45-54 ye…" at bounding box center [233, 150] width 199 height 31
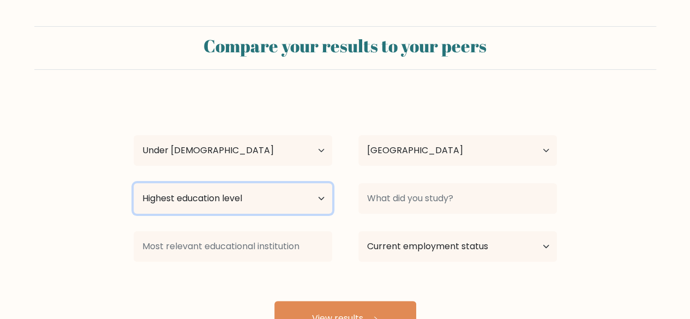
click at [281, 197] on select "Highest education level No schooling Primary Lower Secondary Upper Secondary Oc…" at bounding box center [233, 198] width 199 height 31
select select "upper_secondary"
click at [134, 183] on select "Highest education level No schooling Primary Lower Secondary Upper Secondary Oc…" at bounding box center [233, 198] width 199 height 31
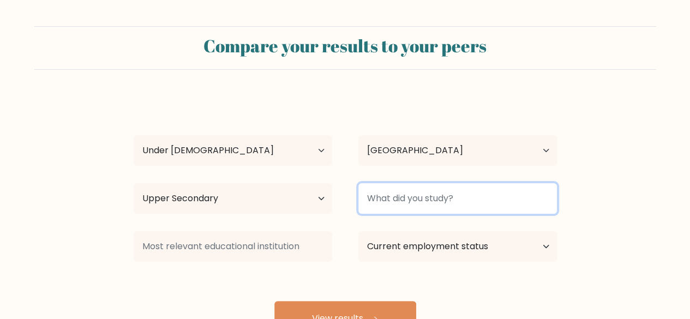
click at [405, 195] on input at bounding box center [457, 198] width 199 height 31
type input "Shit"
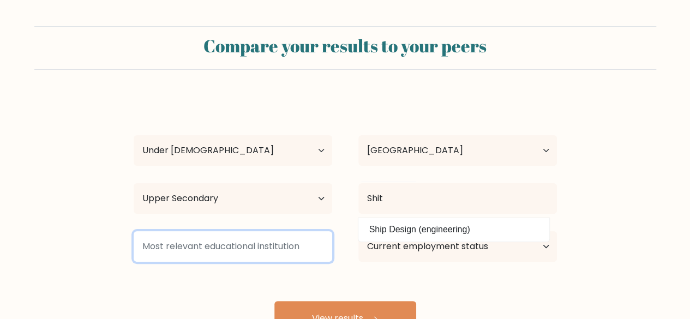
click at [285, 253] on input at bounding box center [233, 246] width 199 height 31
click at [285, 252] on input at bounding box center [233, 246] width 199 height 31
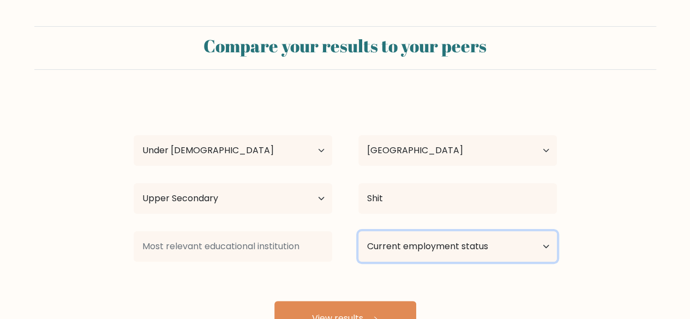
click at [367, 253] on select "Current employment status Employed Student Retired Other / prefer not to answer" at bounding box center [457, 246] width 199 height 31
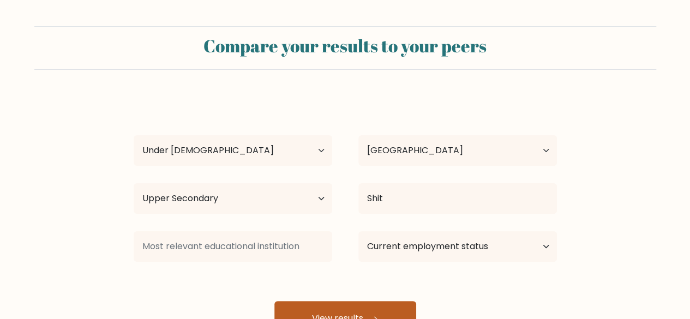
click at [356, 308] on button "View results" at bounding box center [345, 318] width 142 height 35
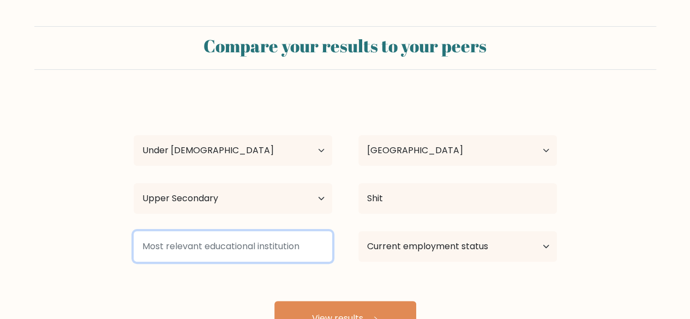
click at [281, 243] on input at bounding box center [233, 246] width 199 height 31
click at [317, 244] on input at bounding box center [233, 246] width 199 height 31
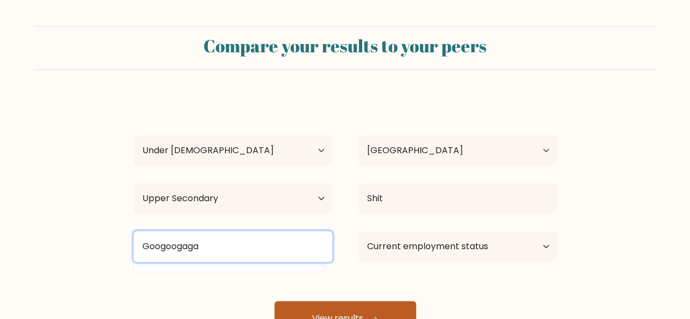
type input "Googoogaga"
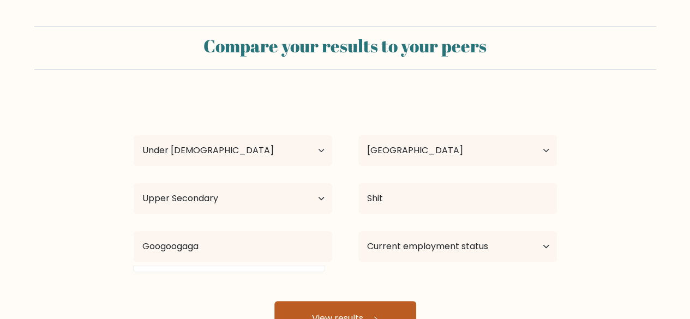
click at [330, 302] on button "View results" at bounding box center [345, 318] width 142 height 35
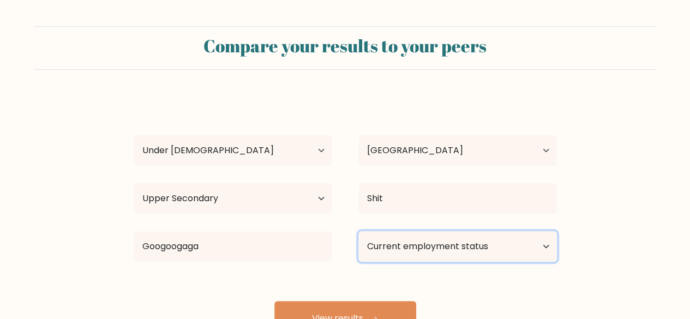
click at [405, 254] on select "Current employment status Employed Student Retired Other / prefer not to answer" at bounding box center [457, 246] width 199 height 31
click at [358, 231] on select "Current employment status Employed Student Retired Other / prefer not to answer" at bounding box center [457, 246] width 199 height 31
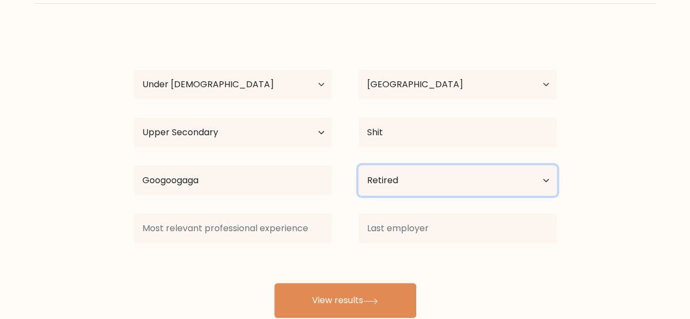
scroll to position [67, 0]
click at [409, 175] on select "Current employment status Employed Student Retired Other / prefer not to answer" at bounding box center [457, 180] width 199 height 31
select select "other"
click at [358, 165] on select "Current employment status Employed Student Retired Other / prefer not to answer" at bounding box center [457, 180] width 199 height 31
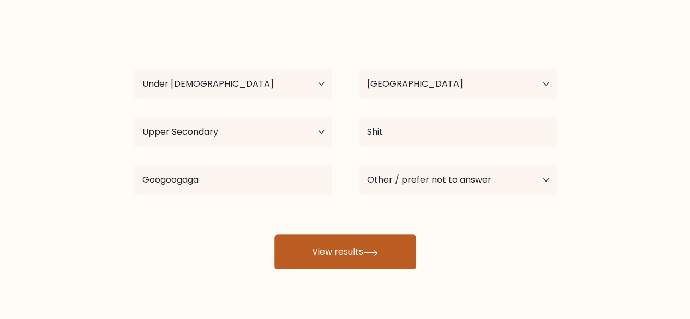
click at [344, 262] on button "View results" at bounding box center [345, 252] width 142 height 35
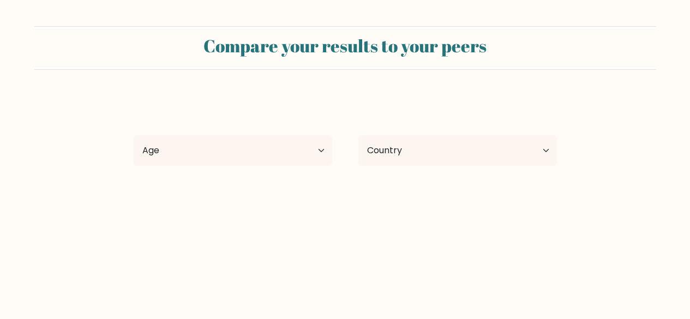
select select "min_18"
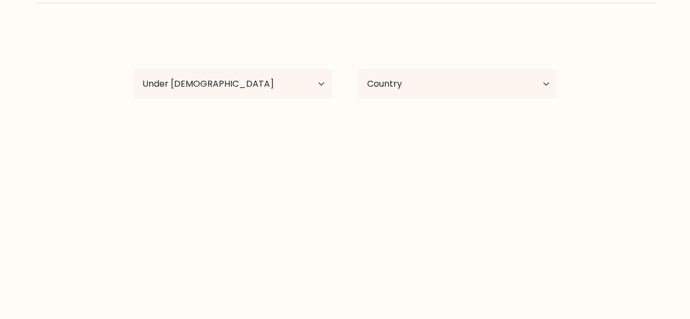
select select "TW"
select select "upper_secondary"
select select "other"
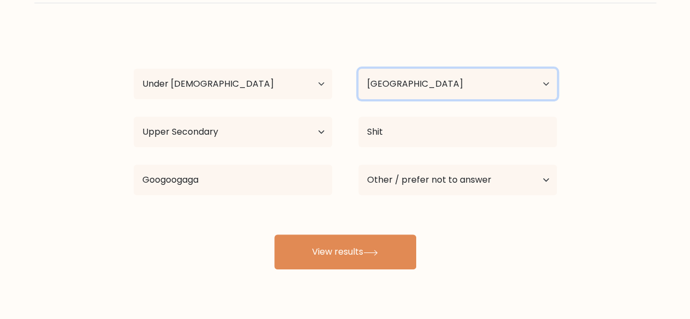
click at [402, 81] on select "Country [GEOGRAPHIC_DATA] [GEOGRAPHIC_DATA] [GEOGRAPHIC_DATA] [US_STATE] [GEOGR…" at bounding box center [457, 84] width 199 height 31
select select "IN"
click at [358, 69] on select "Country [GEOGRAPHIC_DATA] [GEOGRAPHIC_DATA] [GEOGRAPHIC_DATA] [US_STATE] [GEOGR…" at bounding box center [457, 84] width 199 height 31
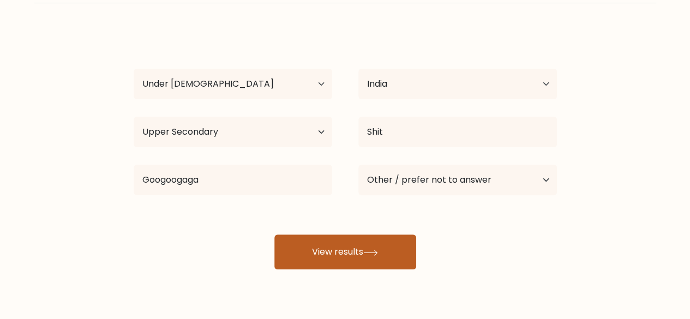
click at [350, 248] on button "View results" at bounding box center [345, 252] width 142 height 35
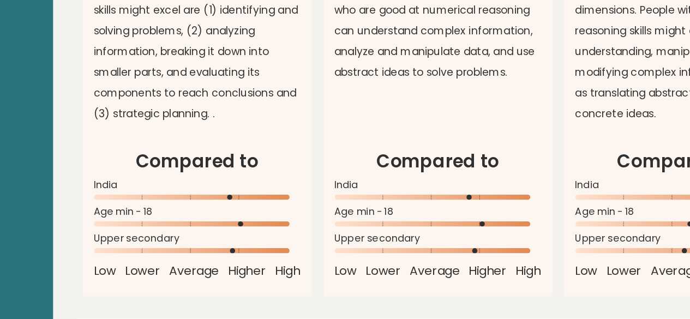
scroll to position [1047, 0]
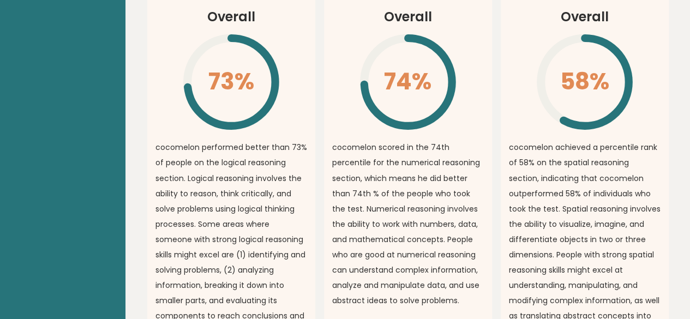
click at [325, 208] on article "Numerical Reasoning Overall 74% \ cocomelon scored in the 74th percentile for t…" at bounding box center [408, 163] width 168 height 385
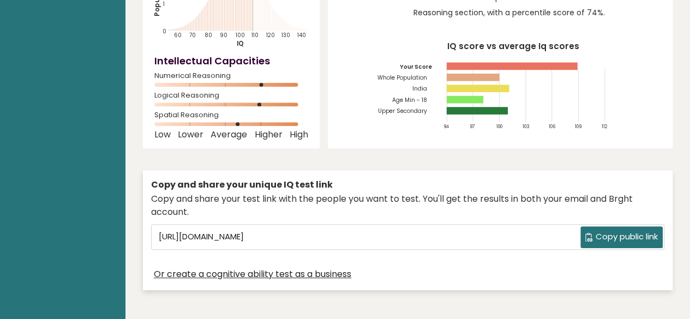
scroll to position [0, 0]
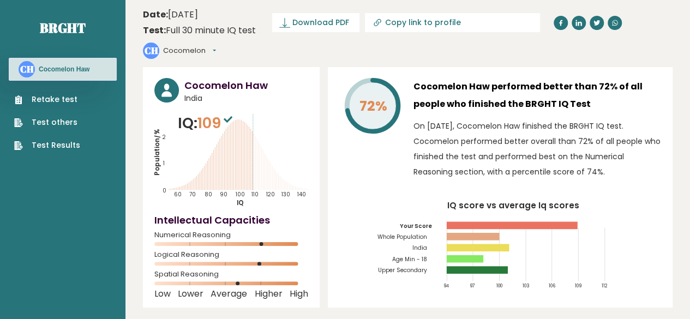
click at [75, 120] on link "Test others" at bounding box center [47, 122] width 66 height 11
click at [216, 45] on button "Cocomelon" at bounding box center [189, 50] width 53 height 11
click at [569, 67] on div "72% Cocomelon Haw performed better than 72% of all people who finished the BRGH…" at bounding box center [500, 187] width 345 height 241
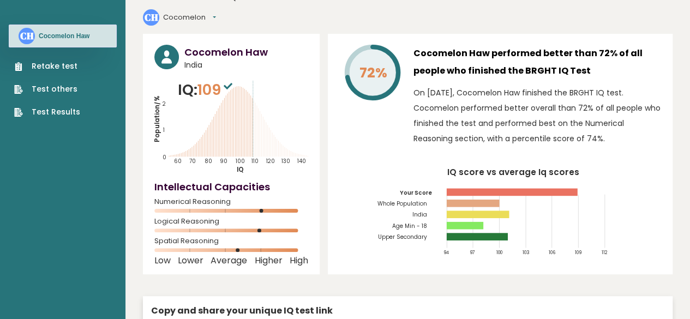
scroll to position [33, 0]
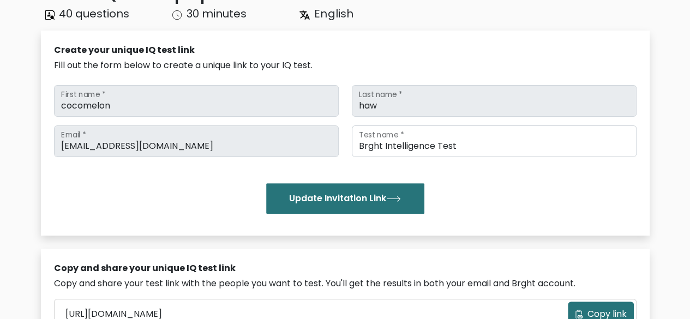
scroll to position [100, 0]
